Goal: Check status: Check status

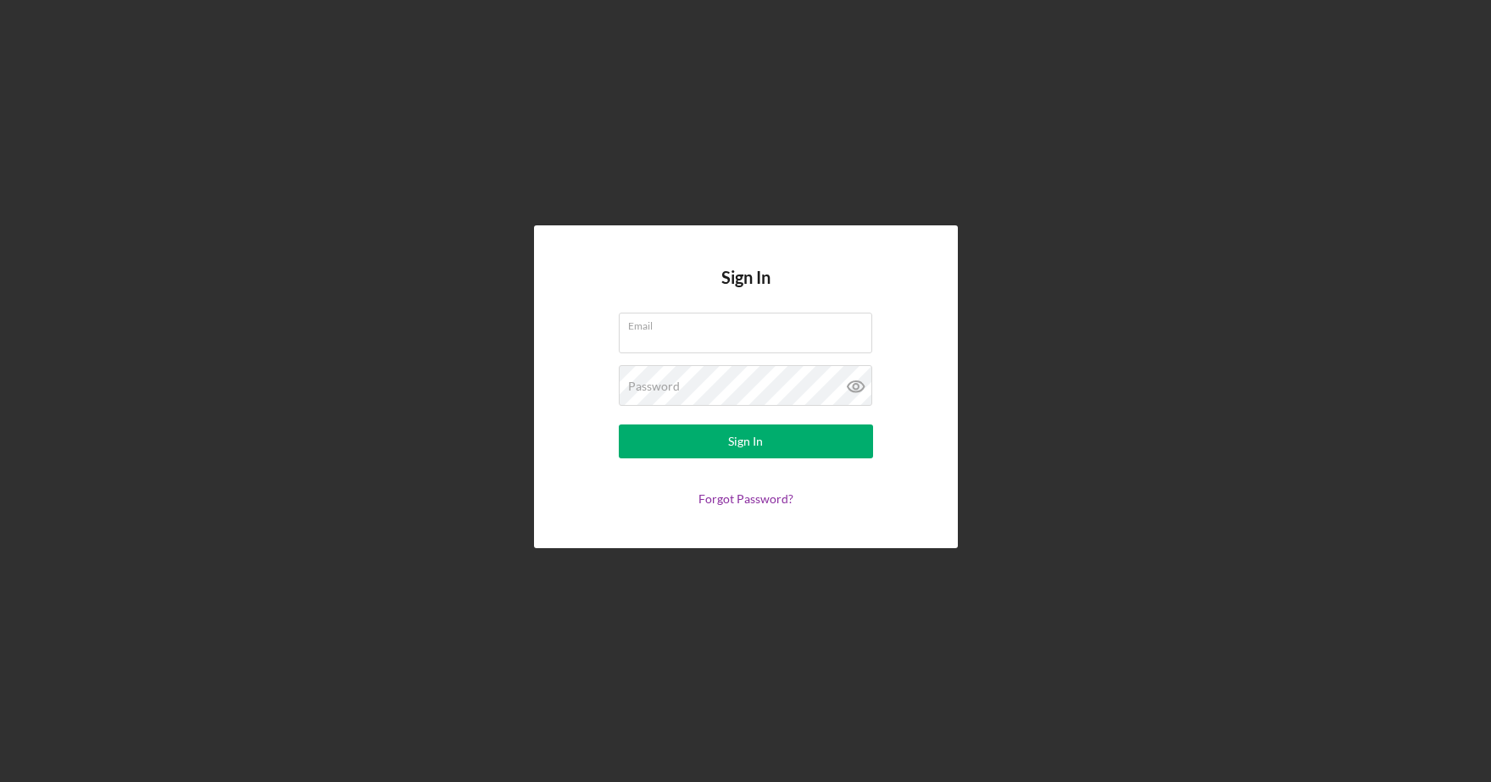
type input "[PERSON_NAME][EMAIL_ADDRESS][PERSON_NAME][DOMAIN_NAME]"
click at [742, 459] on form "Email [PERSON_NAME][EMAIL_ADDRESS][PERSON_NAME][DOMAIN_NAME] Password Sign In F…" at bounding box center [745, 409] width 339 height 193
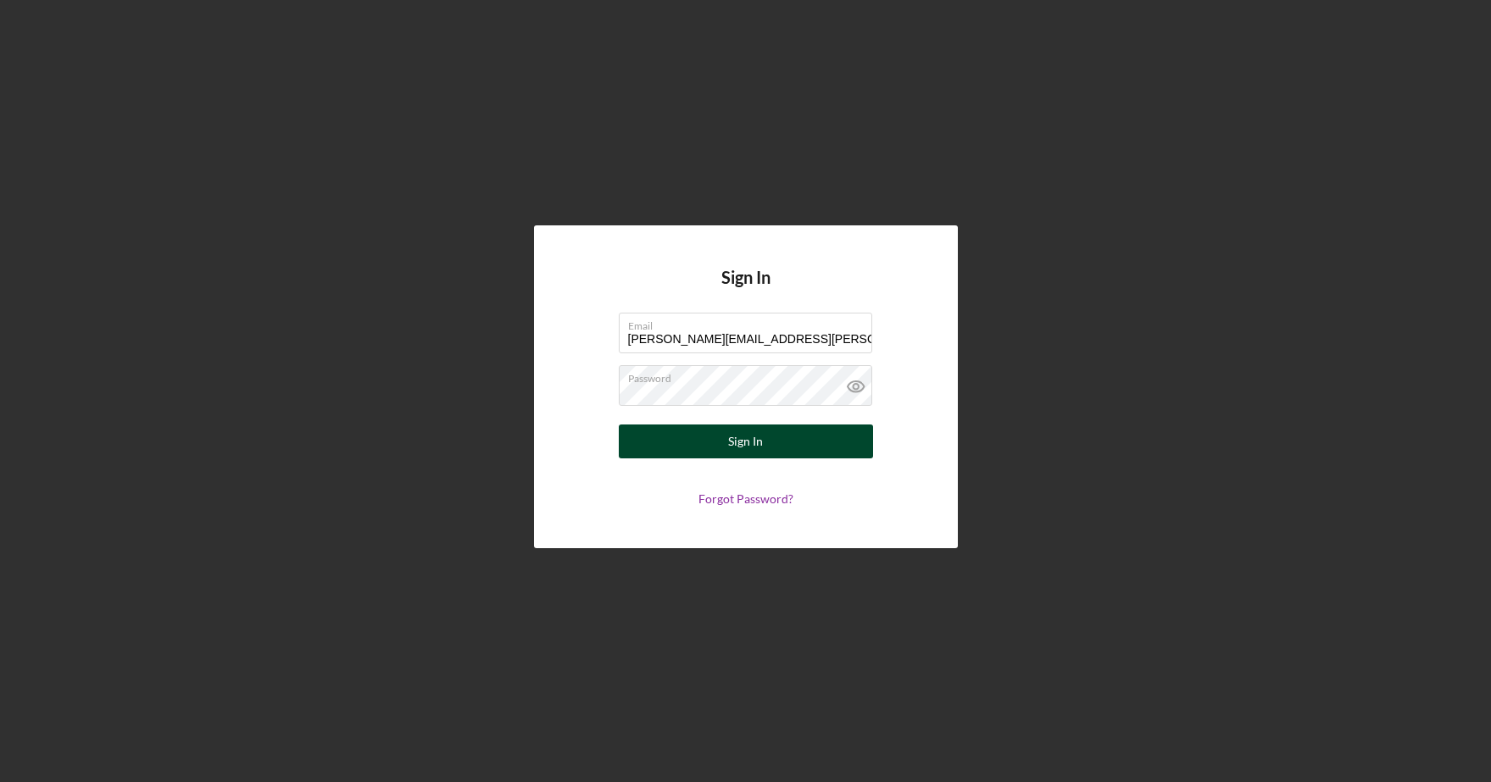
click at [747, 440] on div "Sign In" at bounding box center [745, 442] width 35 height 34
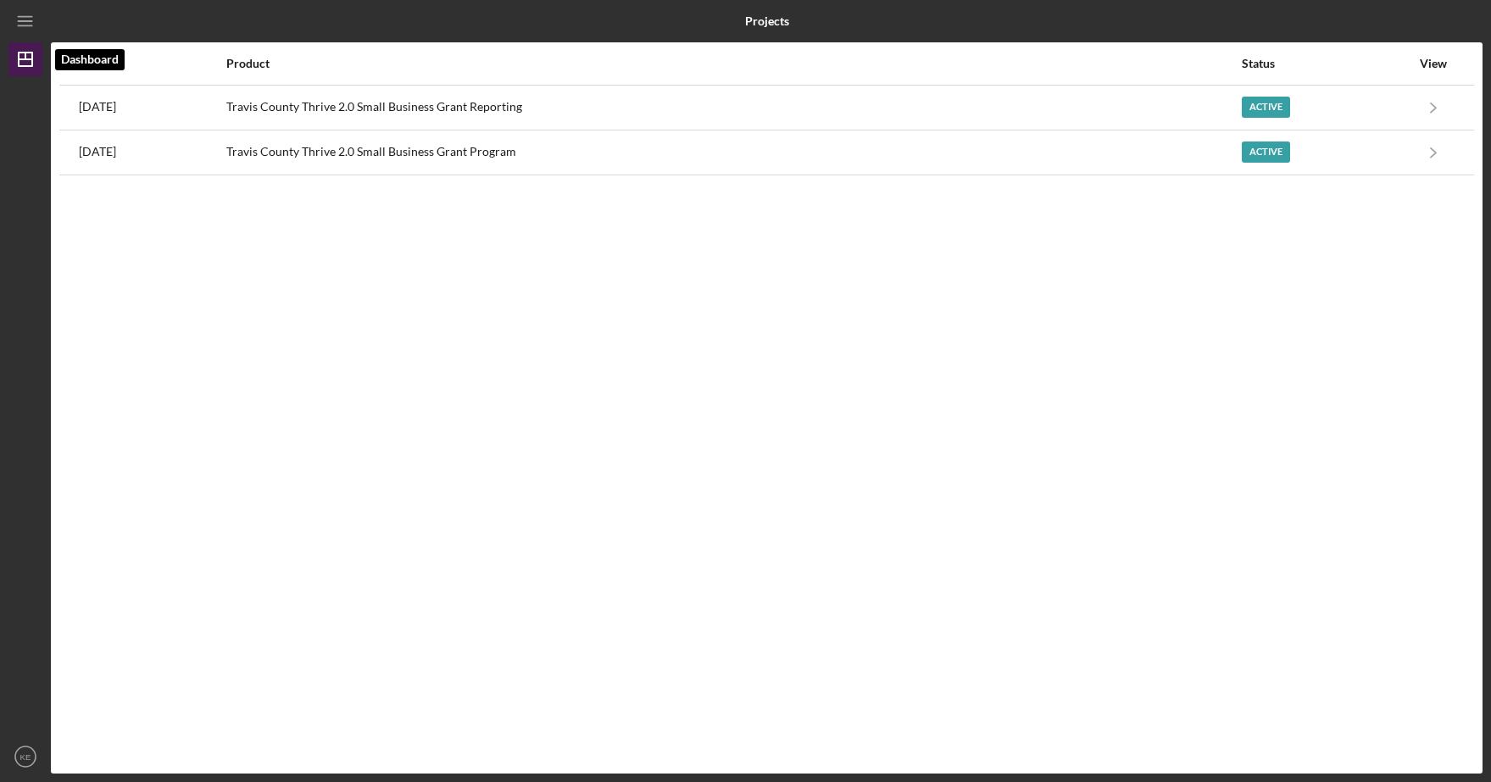
click at [23, 69] on icon "Icon/Dashboard" at bounding box center [25, 59] width 42 height 42
click at [25, 59] on line "button" at bounding box center [26, 59] width 14 height 0
click at [38, 19] on icon "Icon/Menu" at bounding box center [26, 22] width 38 height 38
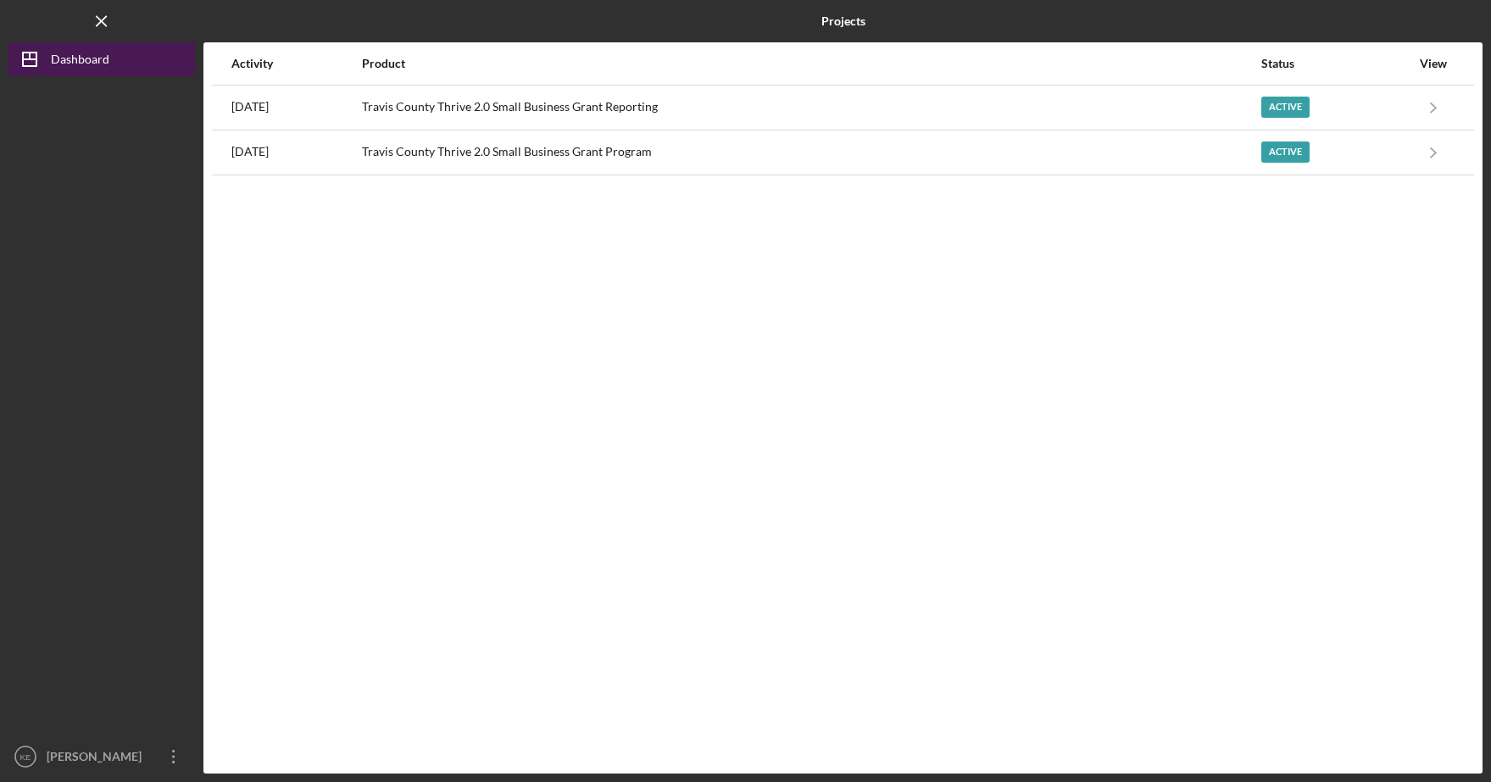
click at [70, 58] on div "Dashboard" at bounding box center [80, 61] width 58 height 38
click at [110, 10] on icon "Icon/Menu Close" at bounding box center [102, 22] width 38 height 38
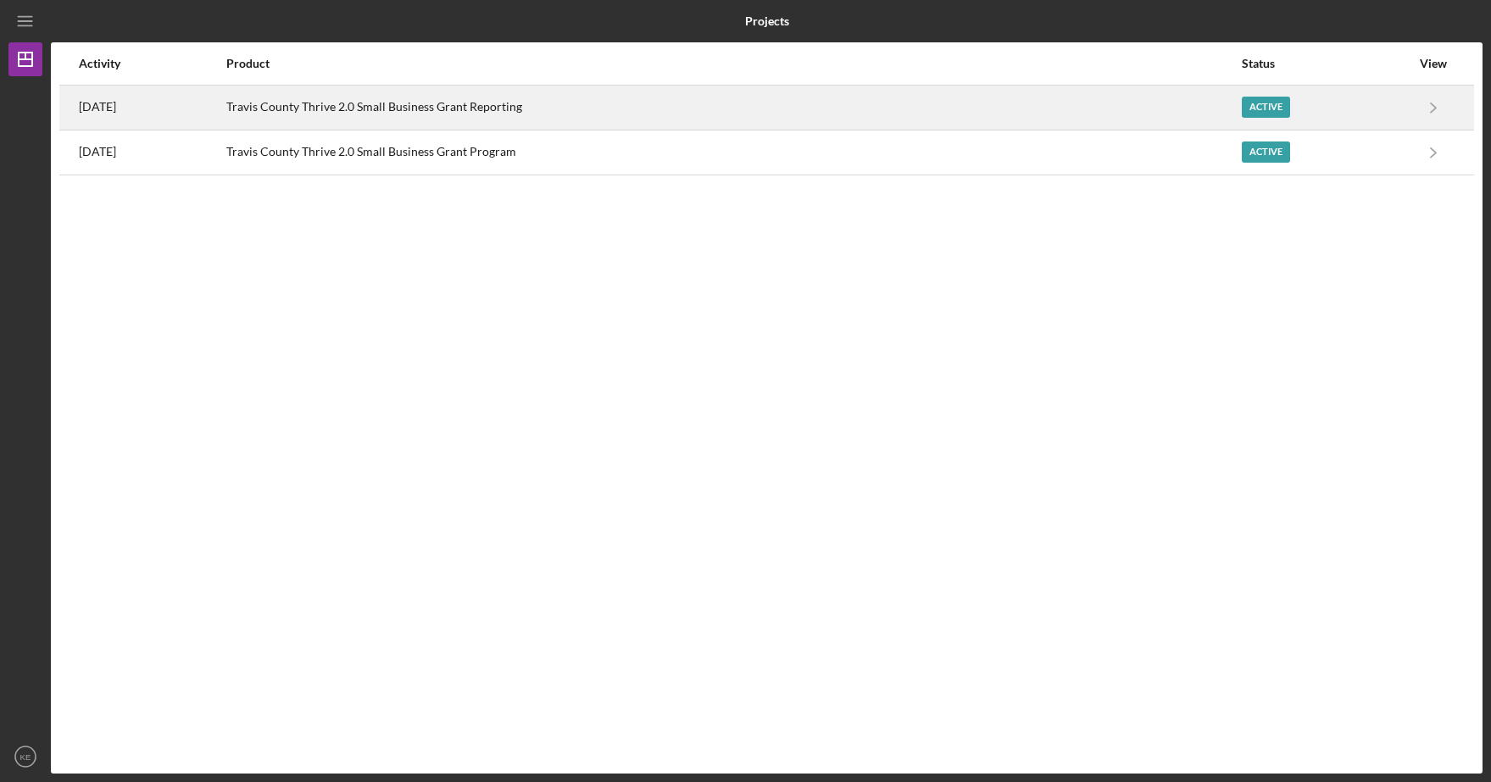
click at [328, 101] on div "Travis County Thrive 2.0 Small Business Grant Reporting" at bounding box center [733, 107] width 1014 height 42
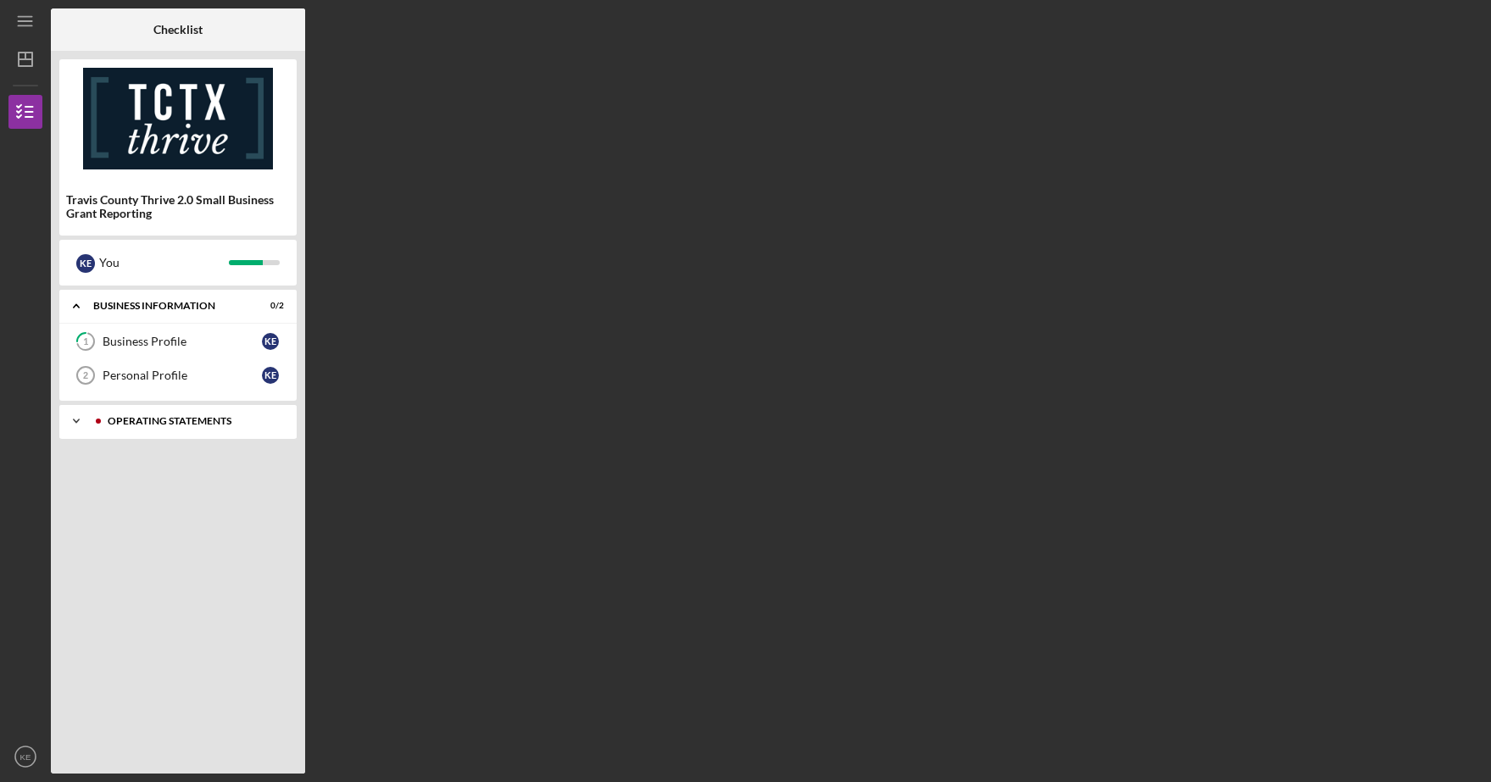
click at [175, 420] on div "Operating Statements" at bounding box center [192, 421] width 168 height 10
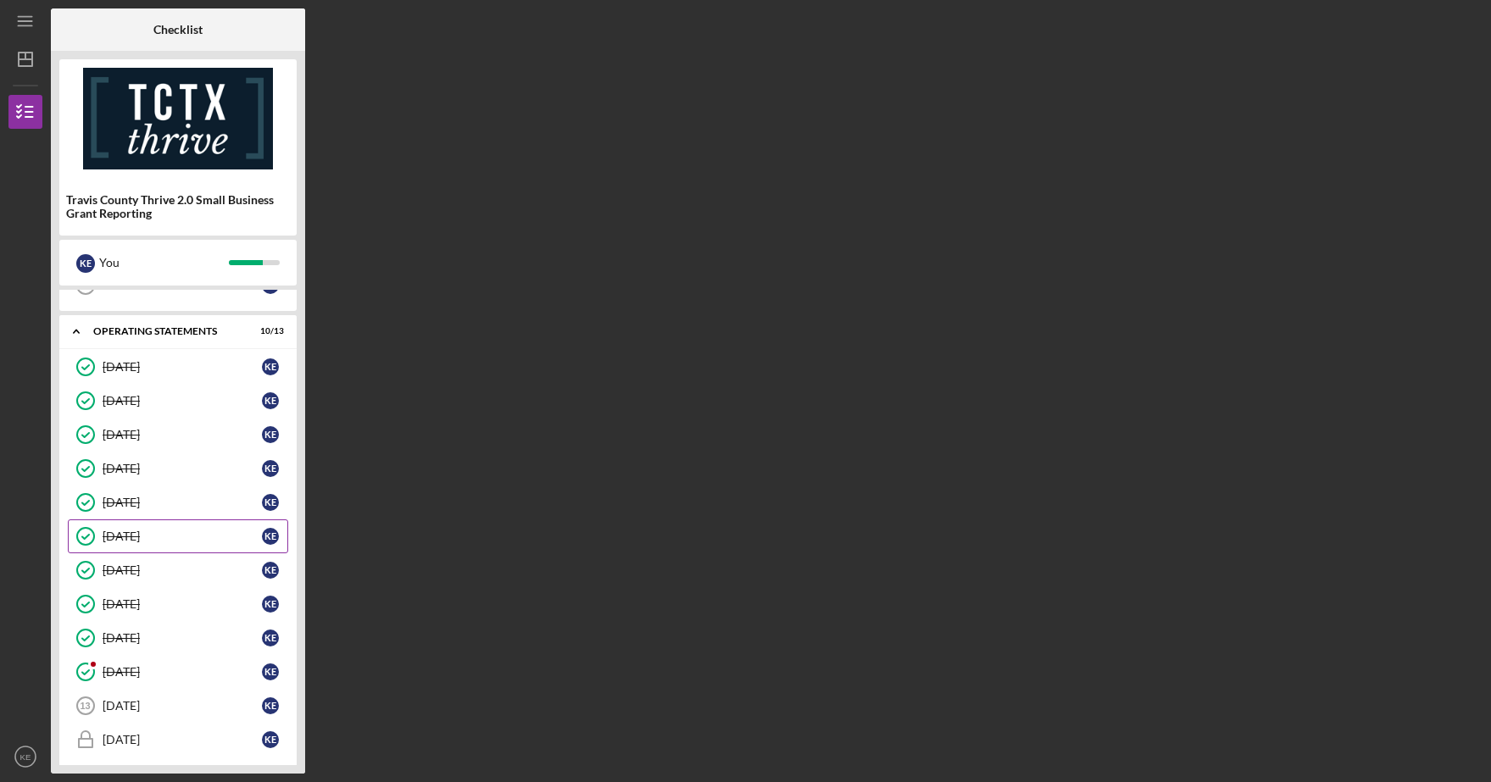
scroll to position [100, 0]
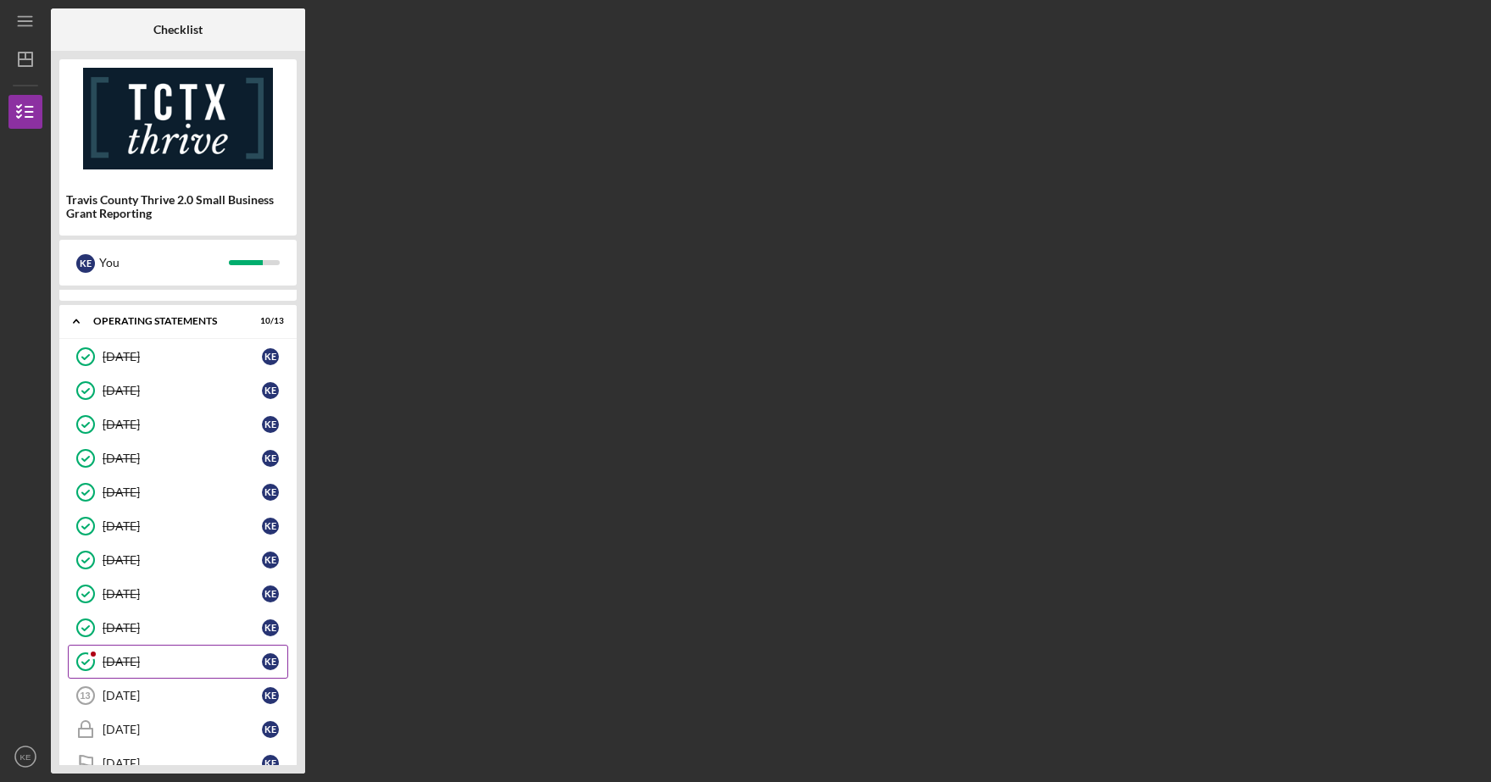
click at [88, 670] on circle at bounding box center [85, 661] width 17 height 17
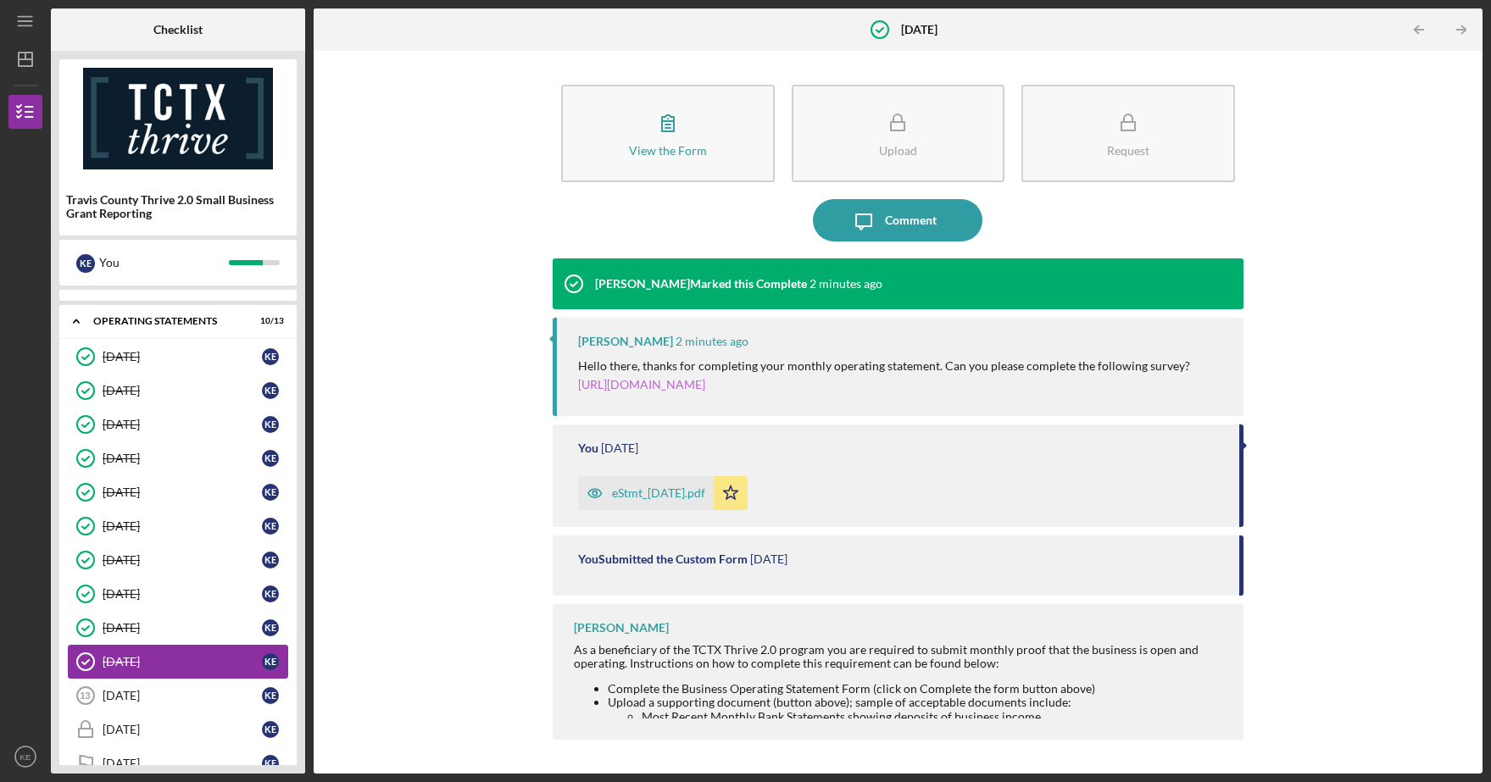
click at [684, 381] on link "[URL][DOMAIN_NAME]" at bounding box center [641, 384] width 127 height 14
